Goal: Information Seeking & Learning: Learn about a topic

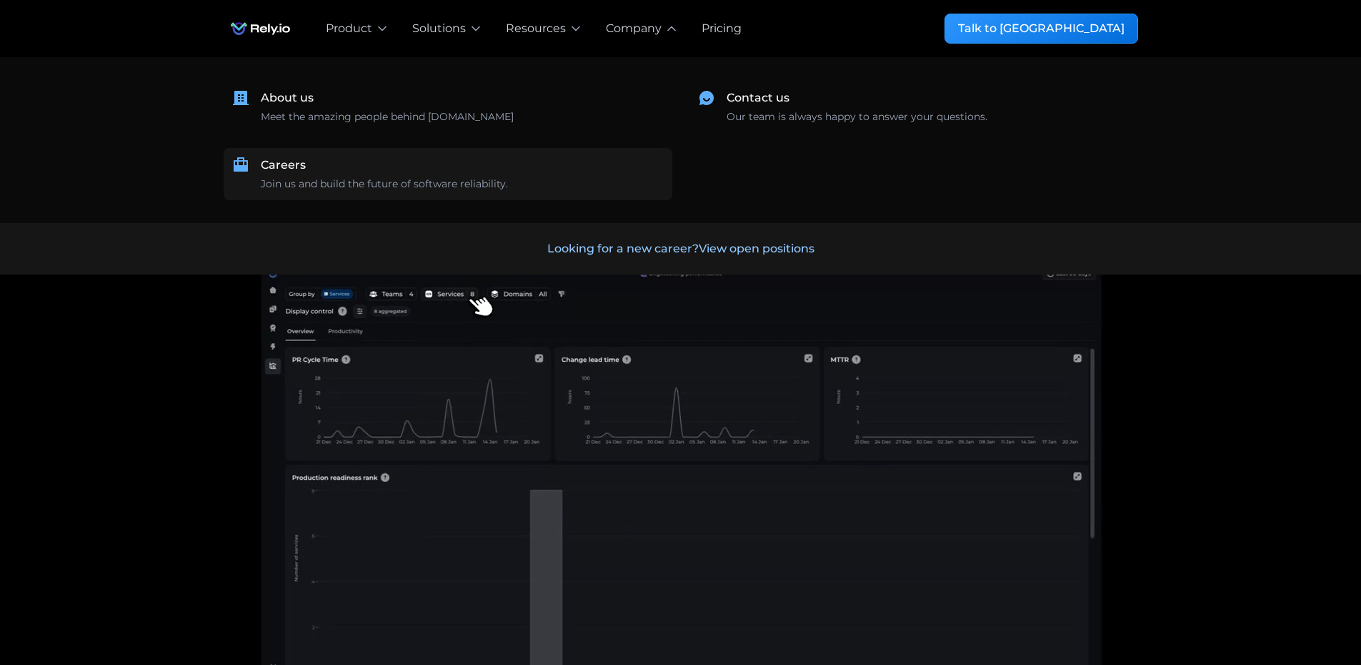
click at [283, 168] on div "Careers" at bounding box center [283, 165] width 45 height 17
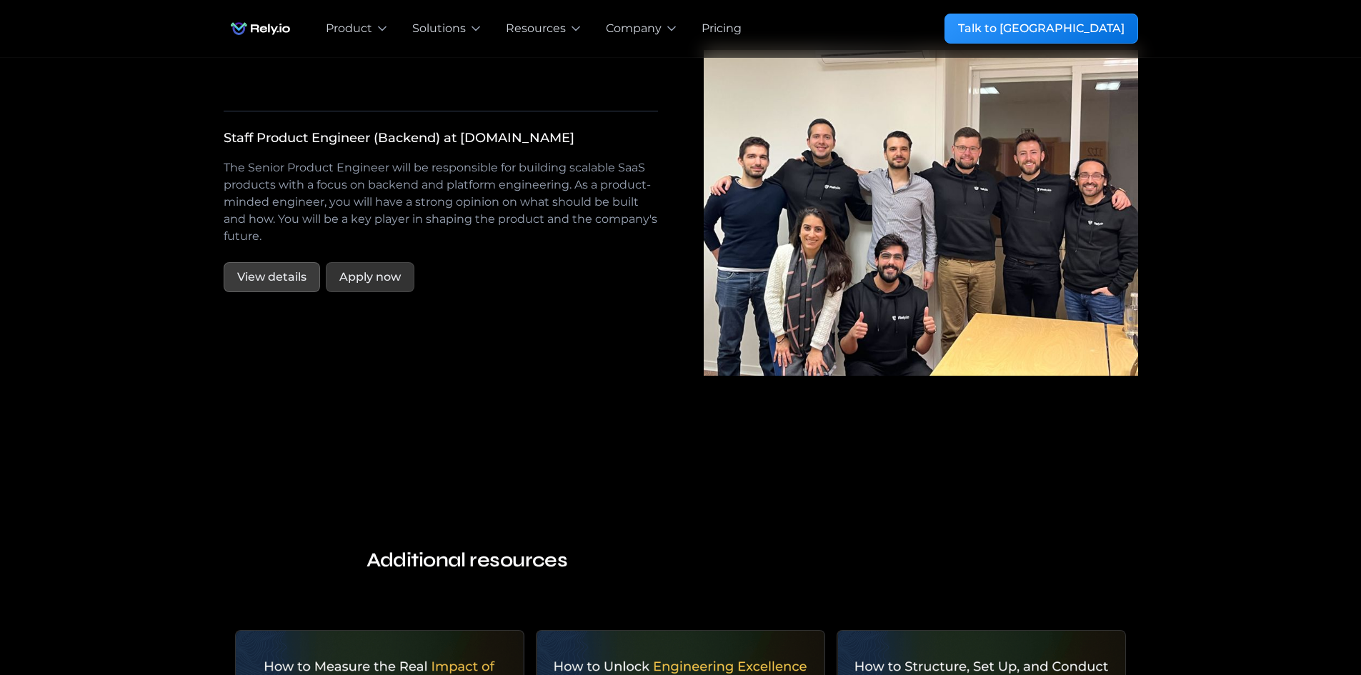
scroll to position [2644, 0]
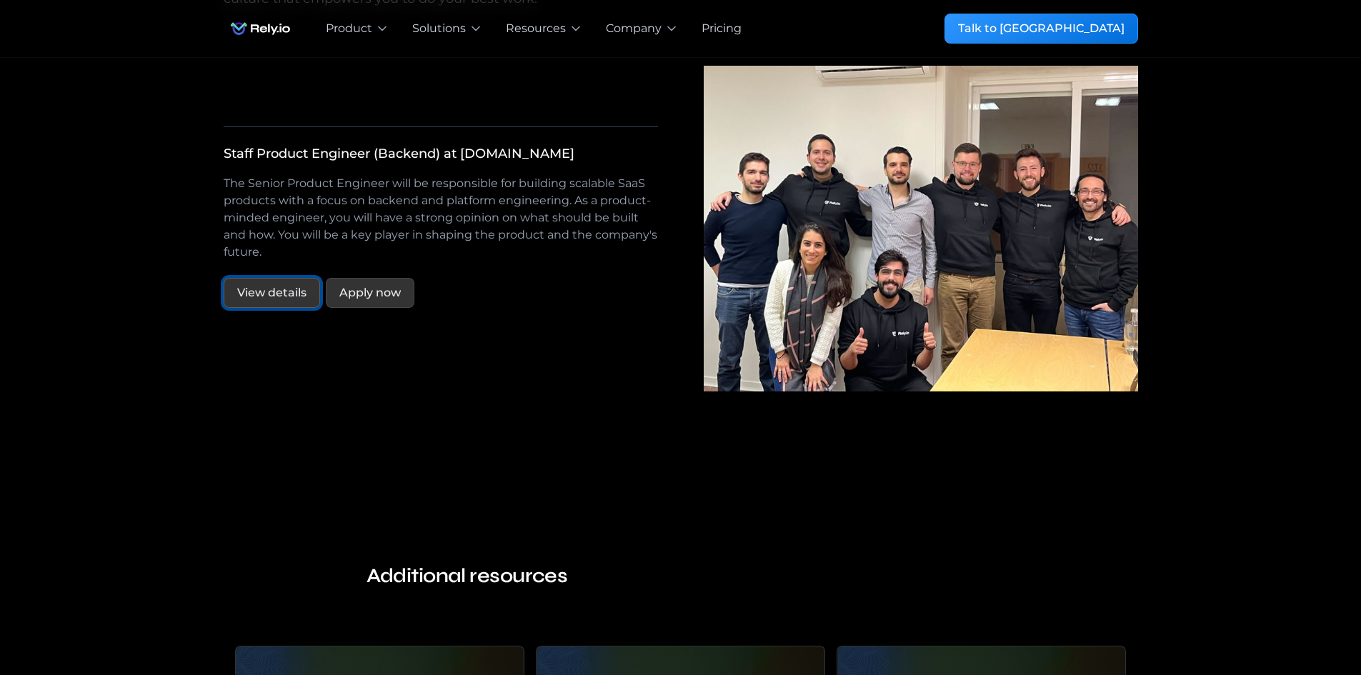
click at [252, 285] on link "View details" at bounding box center [272, 293] width 96 height 30
